Goal: Use online tool/utility: Utilize a website feature to perform a specific function

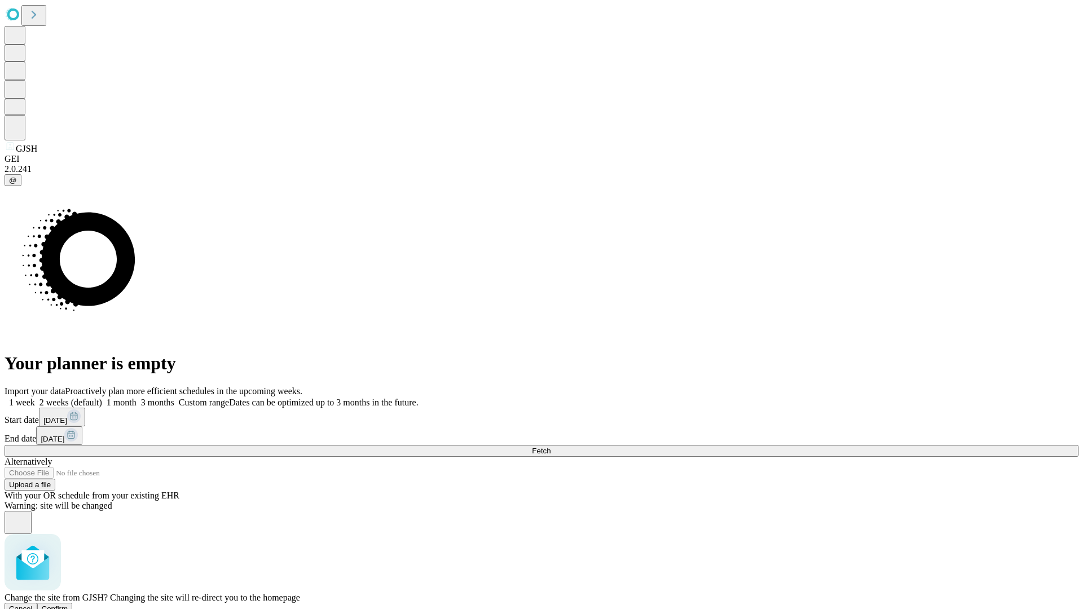
click at [68, 605] on span "Confirm" at bounding box center [55, 609] width 27 height 8
click at [35, 398] on label "1 week" at bounding box center [20, 403] width 30 height 10
click at [551, 447] on span "Fetch" at bounding box center [541, 451] width 19 height 8
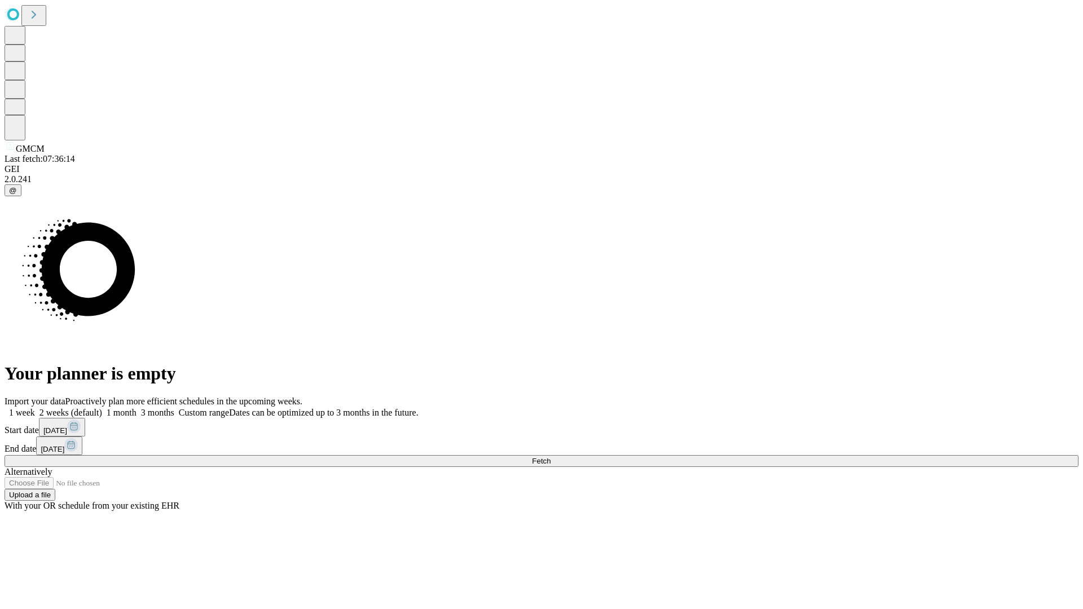
click at [35, 408] on label "1 week" at bounding box center [20, 413] width 30 height 10
click at [551, 457] on span "Fetch" at bounding box center [541, 461] width 19 height 8
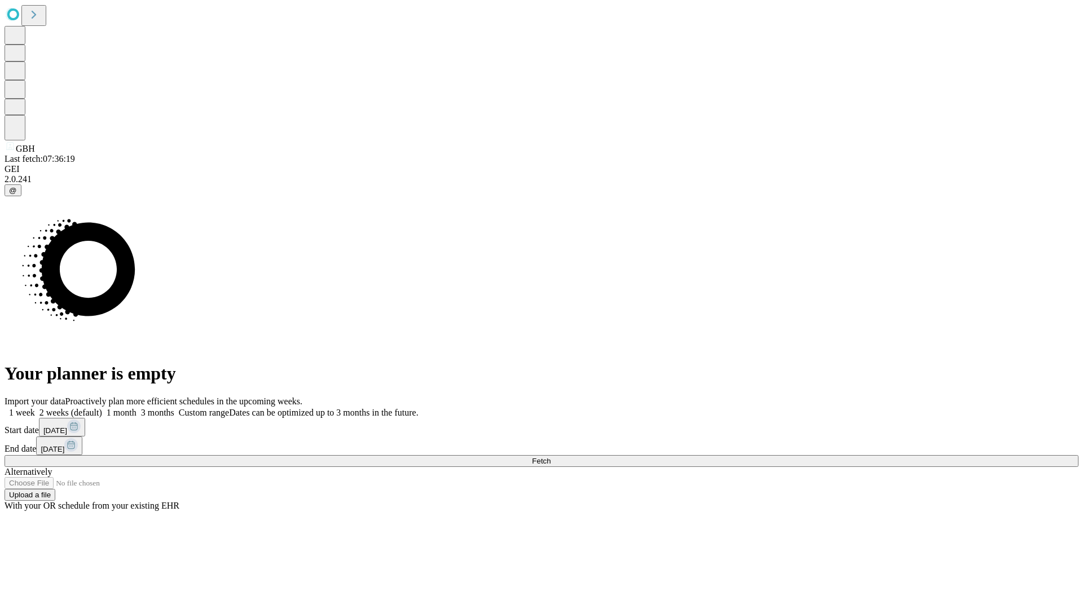
click at [551, 457] on span "Fetch" at bounding box center [541, 461] width 19 height 8
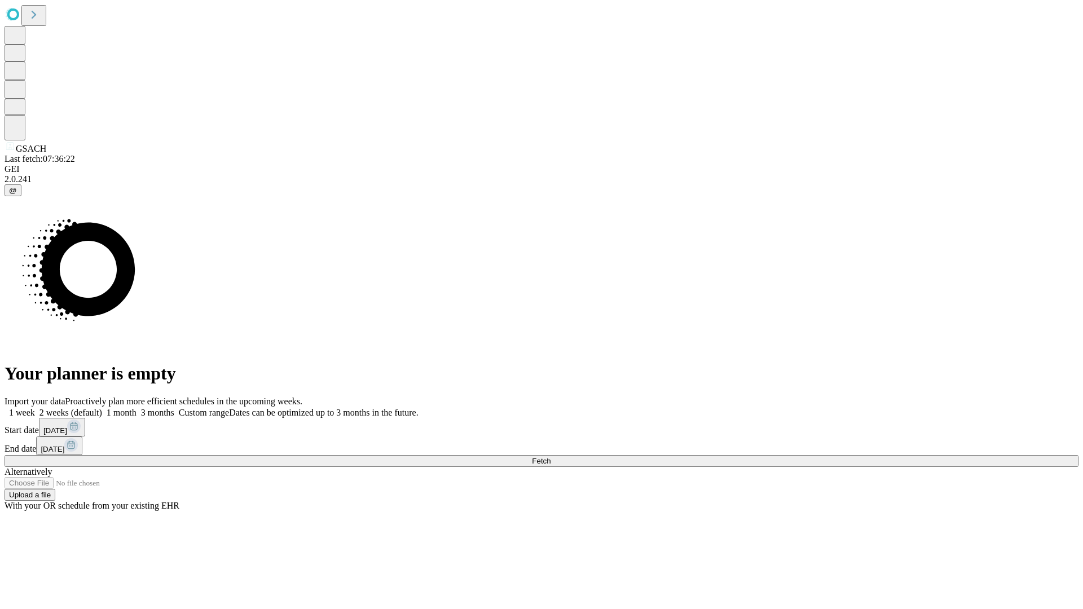
click at [35, 408] on label "1 week" at bounding box center [20, 413] width 30 height 10
click at [551, 457] on span "Fetch" at bounding box center [541, 461] width 19 height 8
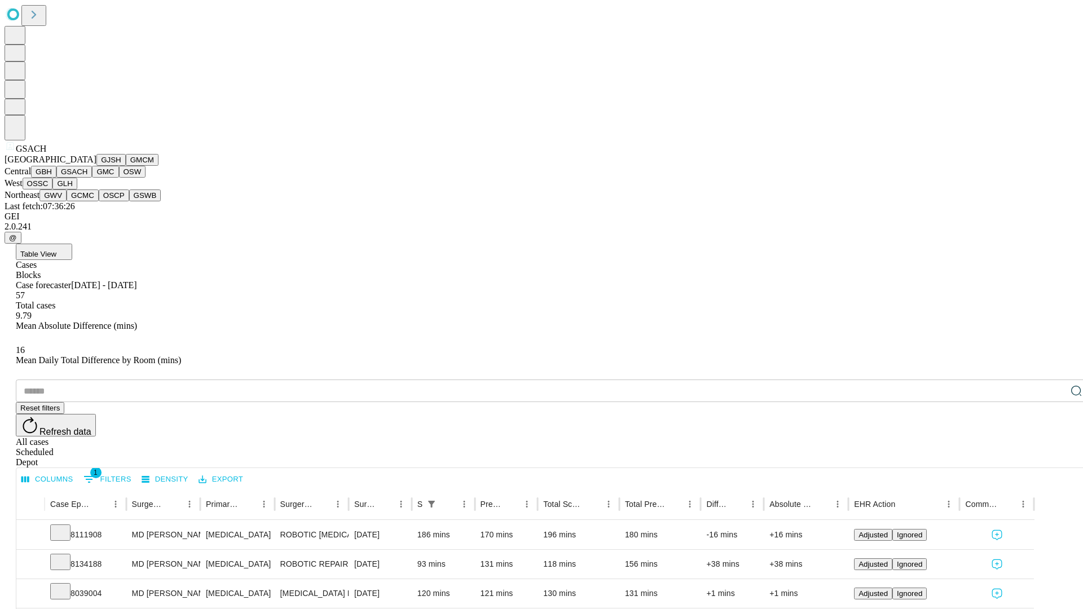
click at [92, 178] on button "GMC" at bounding box center [105, 172] width 27 height 12
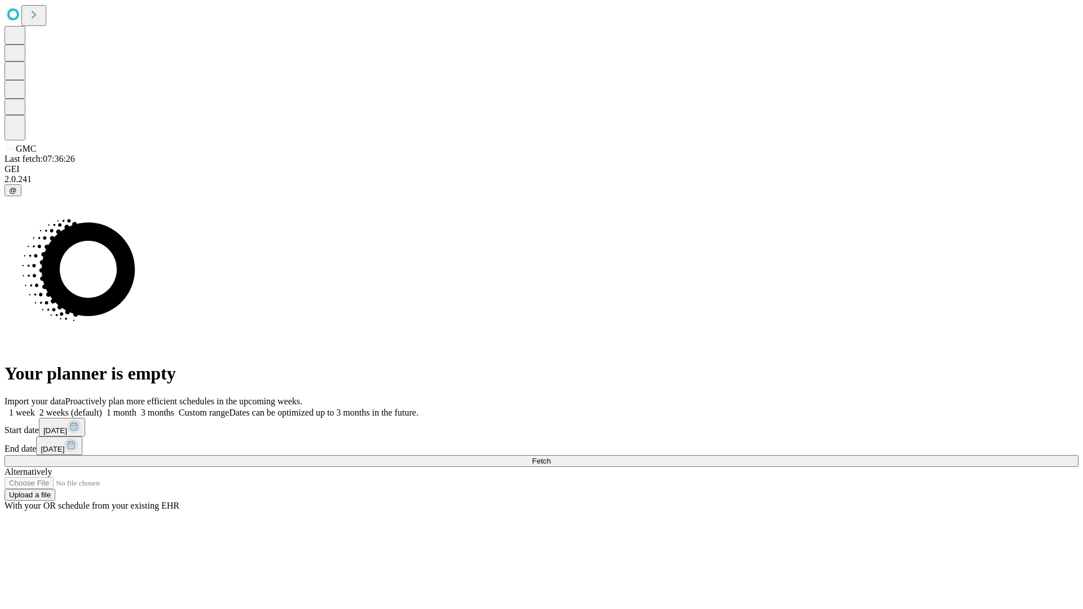
click at [35, 408] on label "1 week" at bounding box center [20, 413] width 30 height 10
click at [551, 457] on span "Fetch" at bounding box center [541, 461] width 19 height 8
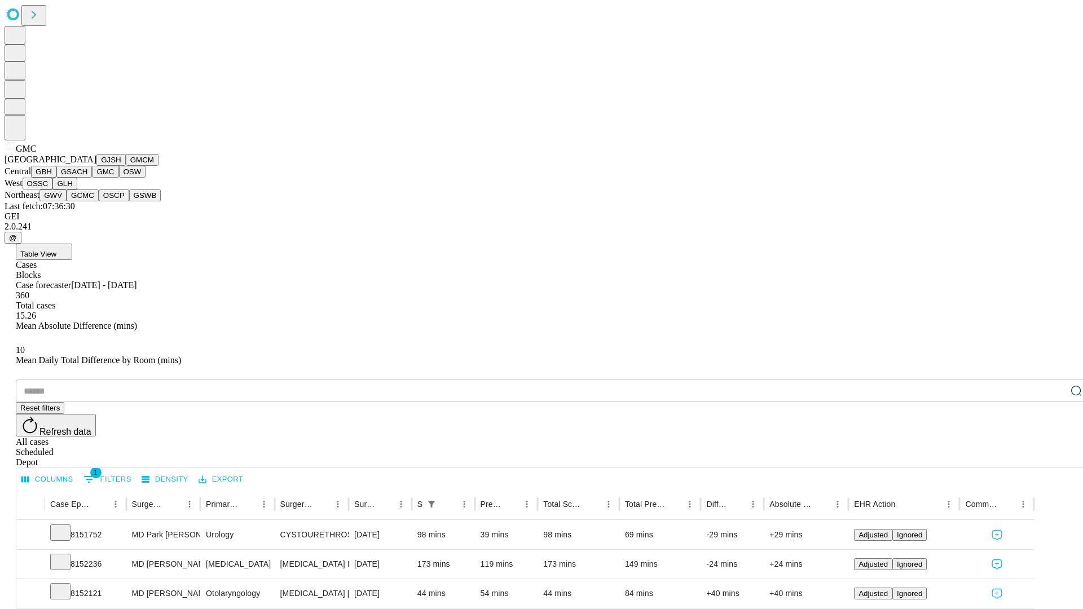
click at [119, 178] on button "OSW" at bounding box center [132, 172] width 27 height 12
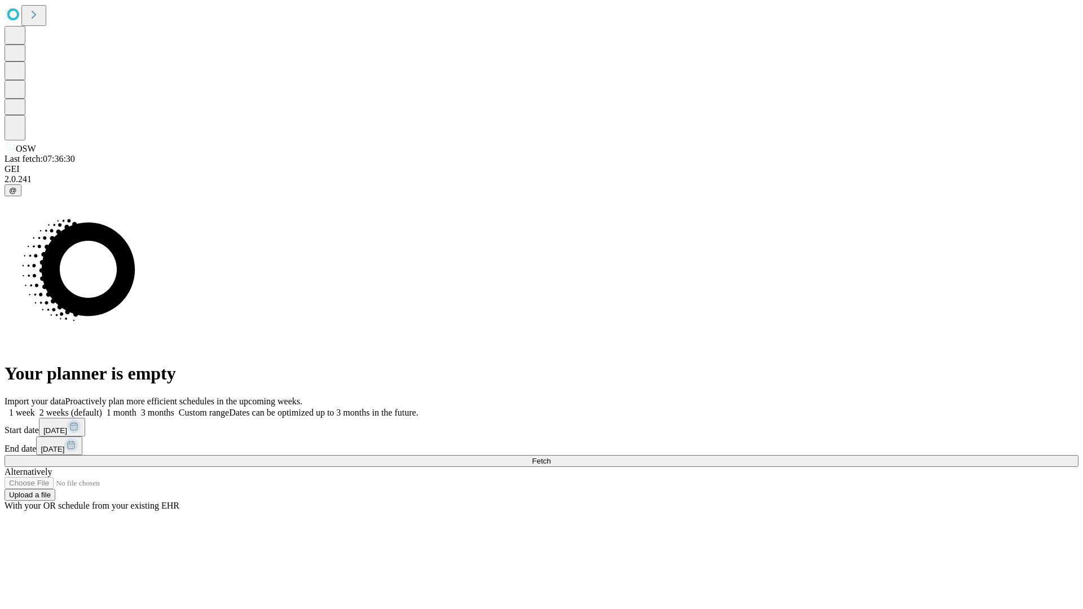
click at [35, 408] on label "1 week" at bounding box center [20, 413] width 30 height 10
click at [551, 457] on span "Fetch" at bounding box center [541, 461] width 19 height 8
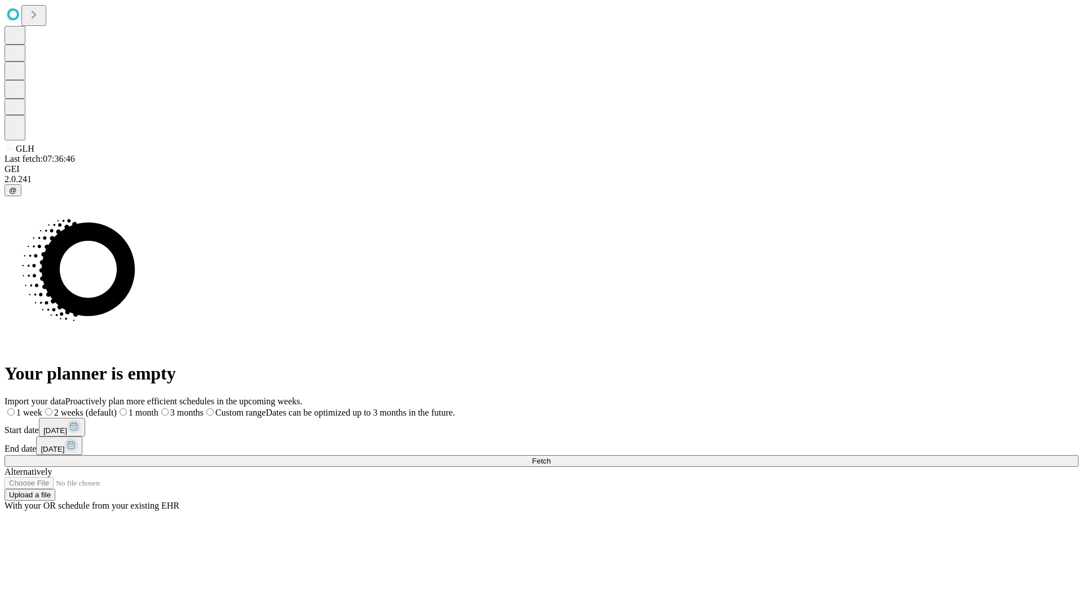
click at [42, 408] on label "1 week" at bounding box center [24, 413] width 38 height 10
click at [551, 457] on span "Fetch" at bounding box center [541, 461] width 19 height 8
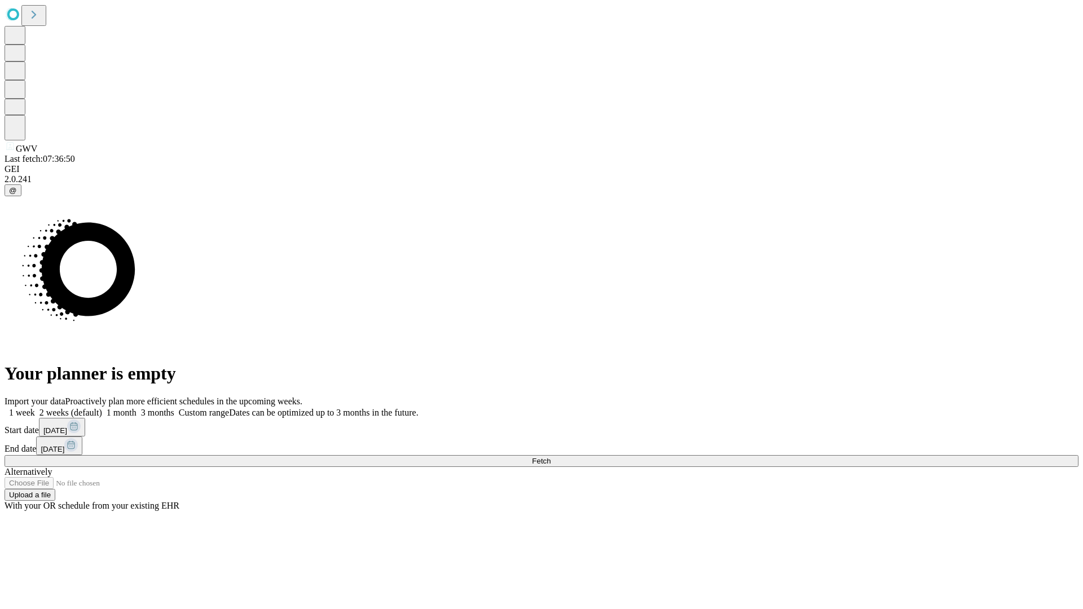
click at [35, 408] on label "1 week" at bounding box center [20, 413] width 30 height 10
click at [551, 457] on span "Fetch" at bounding box center [541, 461] width 19 height 8
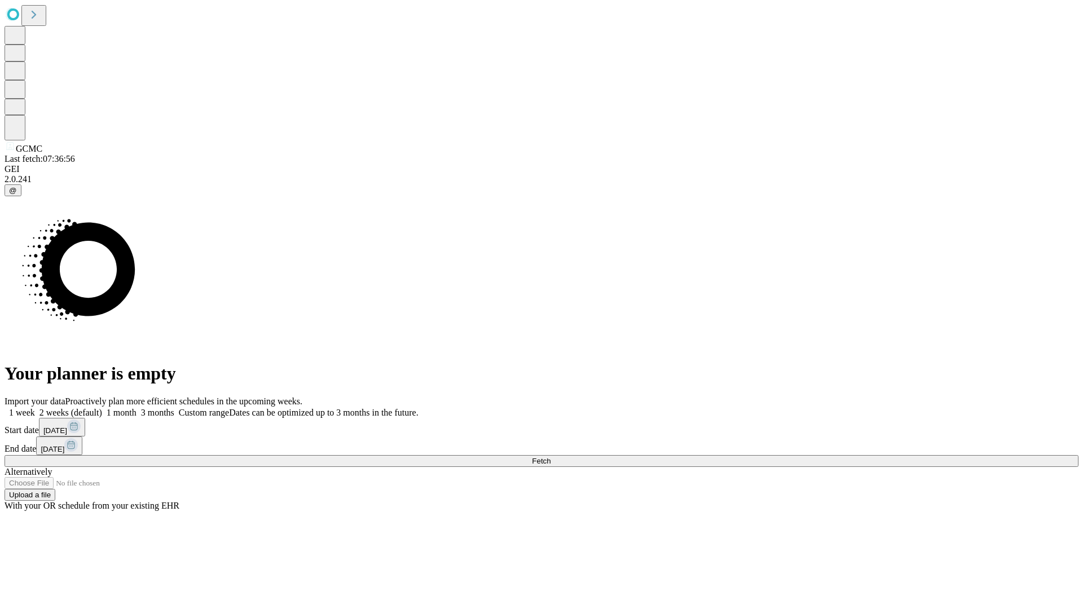
click at [35, 408] on label "1 week" at bounding box center [20, 413] width 30 height 10
click at [551, 457] on span "Fetch" at bounding box center [541, 461] width 19 height 8
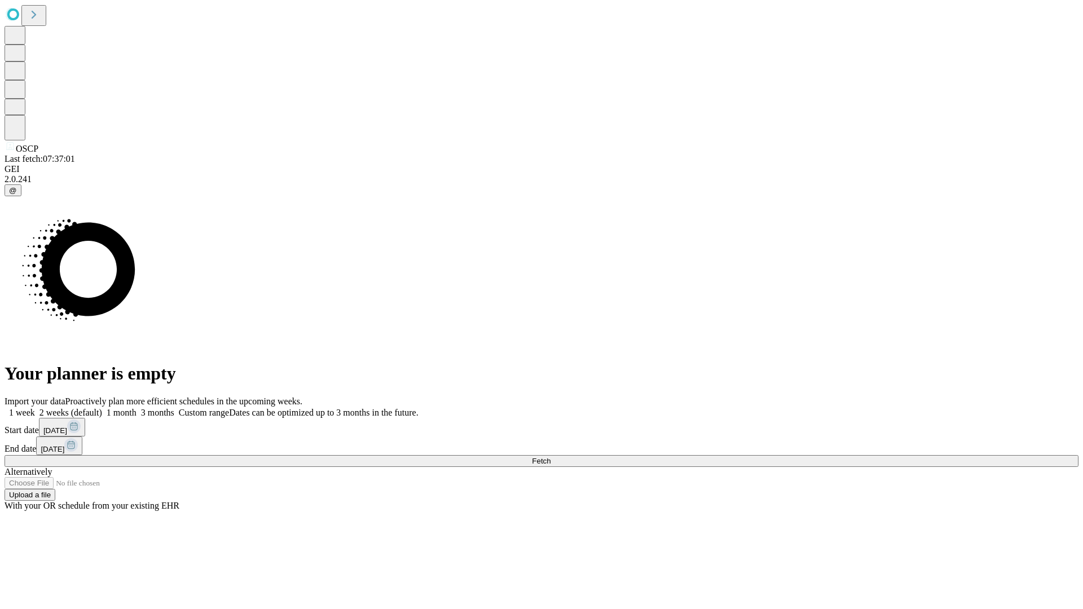
click at [35, 408] on label "1 week" at bounding box center [20, 413] width 30 height 10
click at [551, 457] on span "Fetch" at bounding box center [541, 461] width 19 height 8
